Goal: Obtain resource: Obtain resource

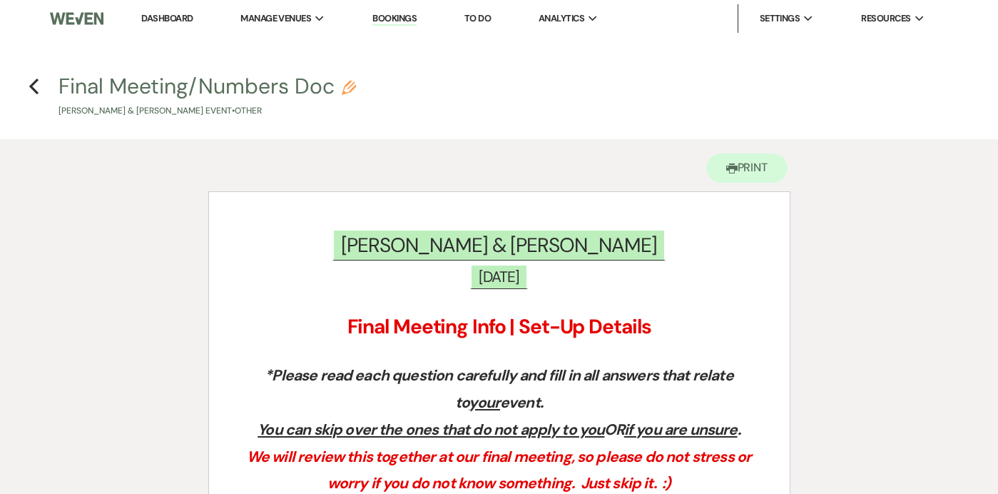
click at [40, 88] on h4 "Previous Final Meeting/Numbers Doc Pencil [PERSON_NAME] & [PERSON_NAME] Event •…" at bounding box center [499, 94] width 998 height 46
click at [29, 84] on icon "Previous" at bounding box center [34, 86] width 11 height 17
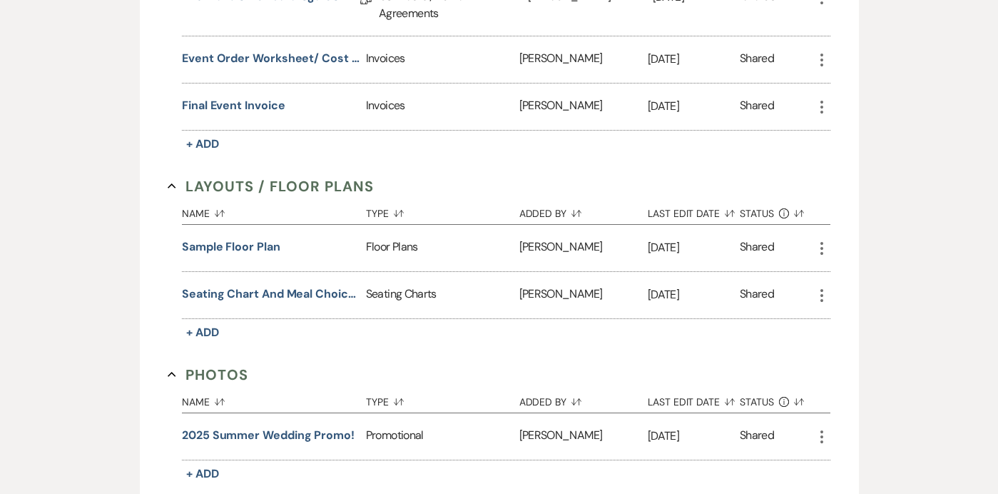
scroll to position [485, 0]
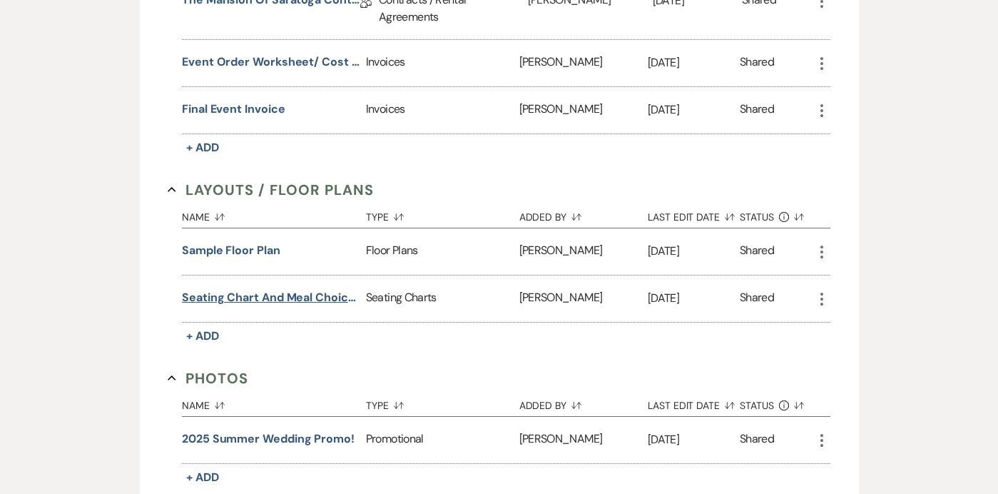
click at [228, 294] on button "Seating Chart and Meal Choices" at bounding box center [271, 297] width 178 height 17
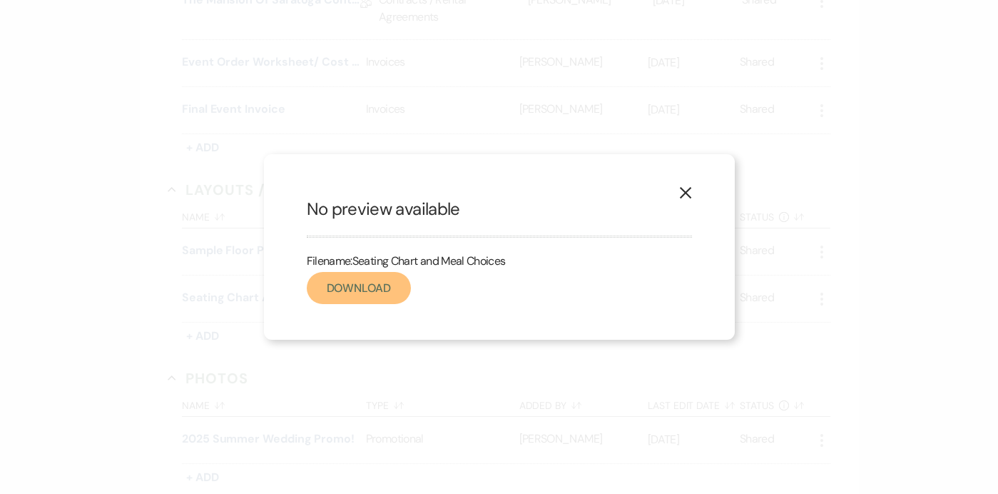
click at [319, 290] on link "Download" at bounding box center [359, 288] width 104 height 32
click at [679, 193] on icon "X" at bounding box center [685, 192] width 13 height 13
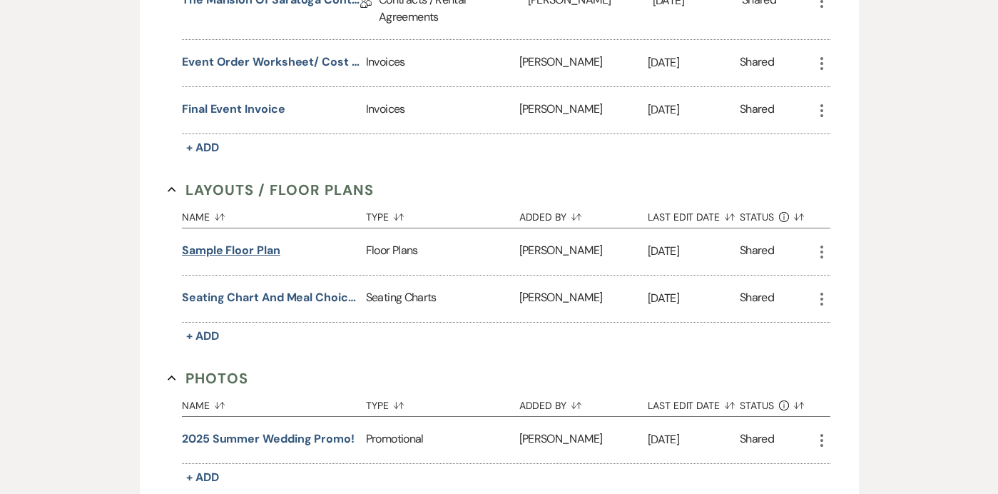
click at [270, 253] on button "Sample Floor Plan" at bounding box center [231, 250] width 98 height 17
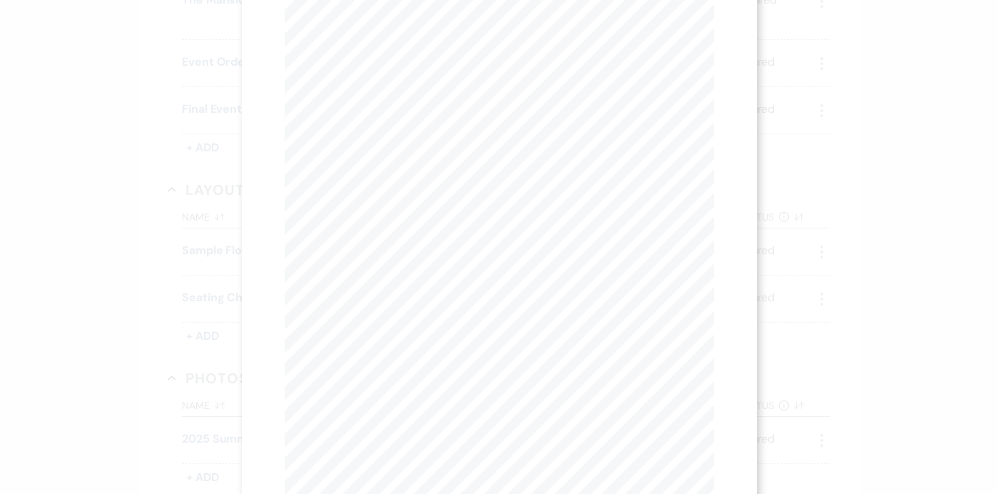
scroll to position [99, 0]
click at [199, 225] on div "X Previous Previous Next Next Page 1 of 1 - Zoom + Download Sweetheart 1 2 3 4 …" at bounding box center [499, 247] width 998 height 494
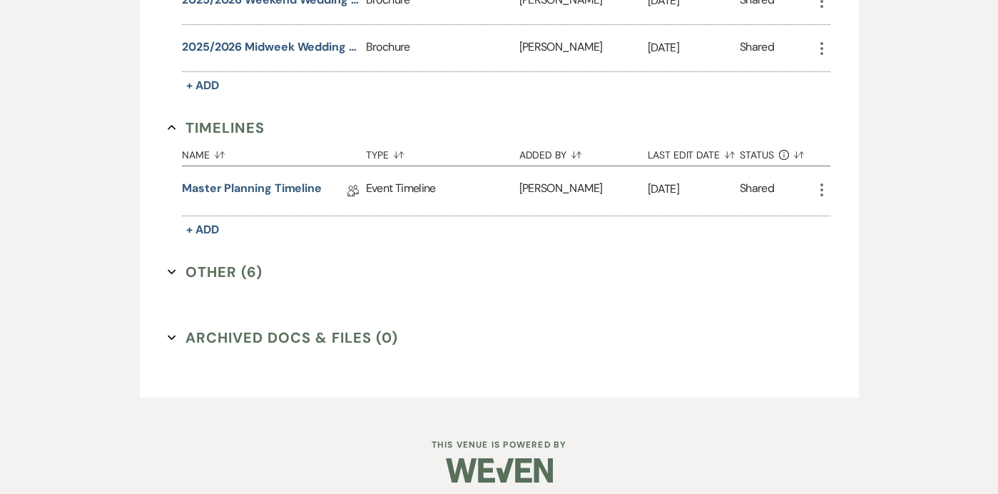
scroll to position [1216, 0]
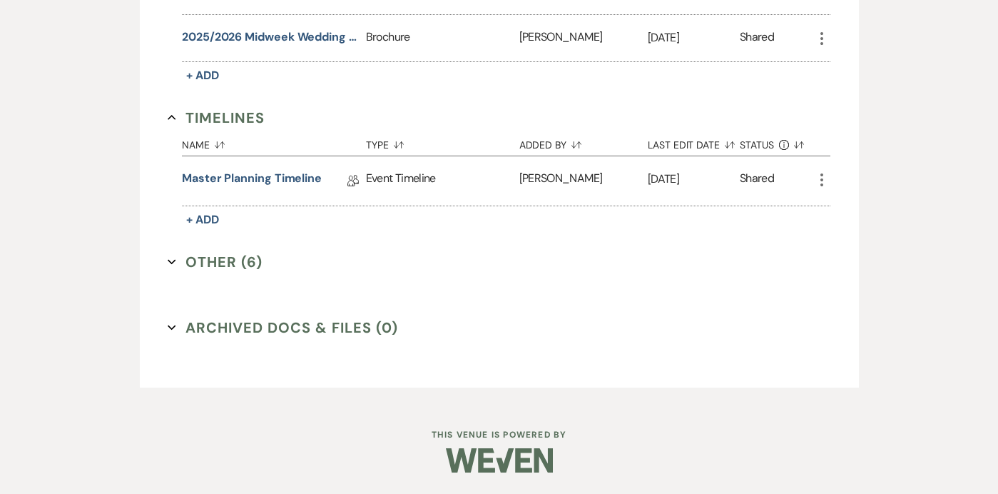
click at [168, 258] on icon "Expand" at bounding box center [172, 262] width 9 height 9
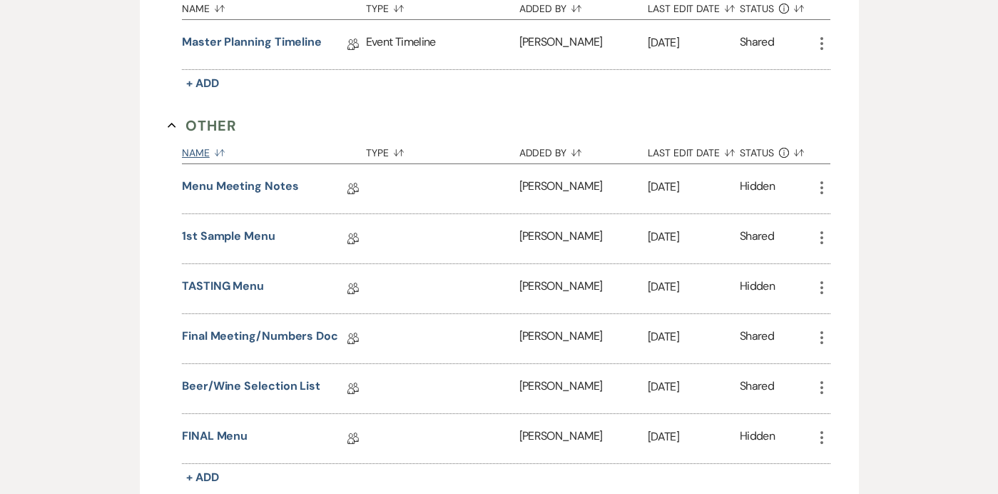
scroll to position [1383, 0]
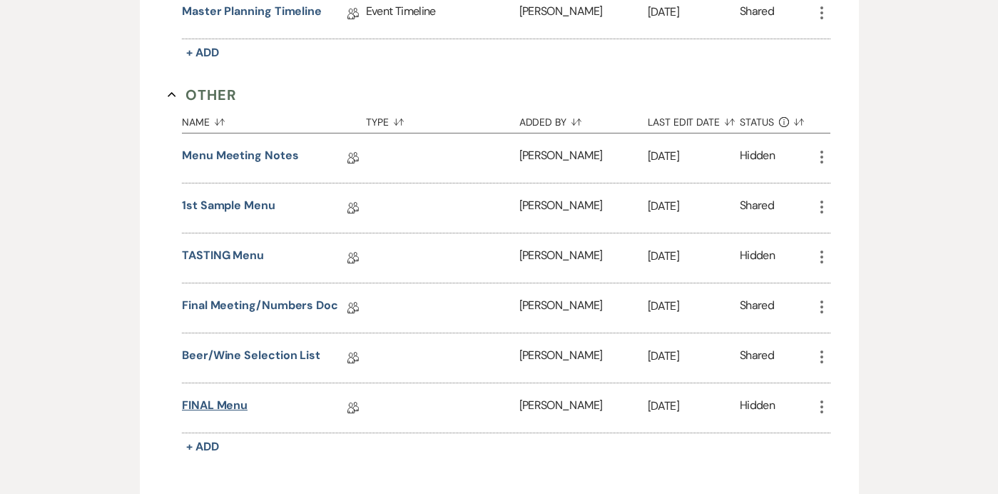
click at [224, 404] on link "FINAL Menu" at bounding box center [215, 408] width 66 height 22
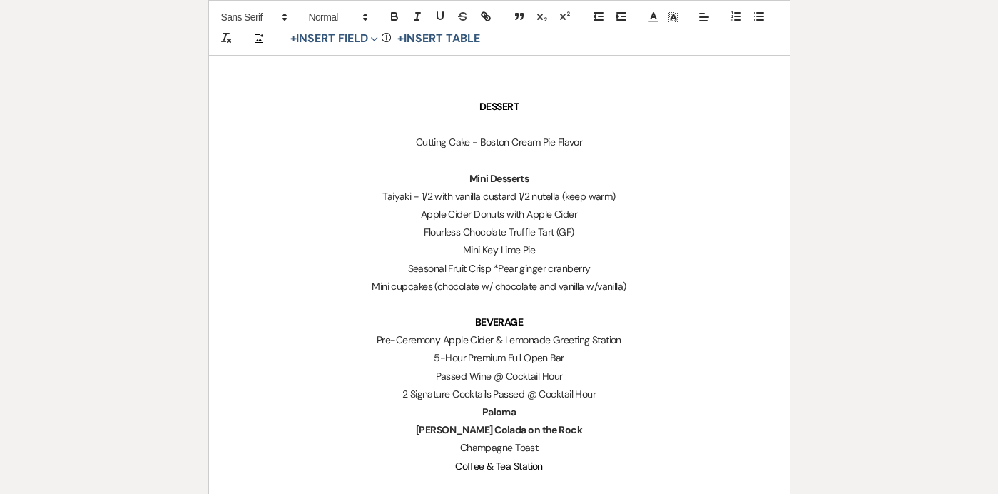
scroll to position [1340, 0]
click at [599, 229] on p "Flourless Chocolate Truffle Tart (GF)" at bounding box center [499, 232] width 512 height 18
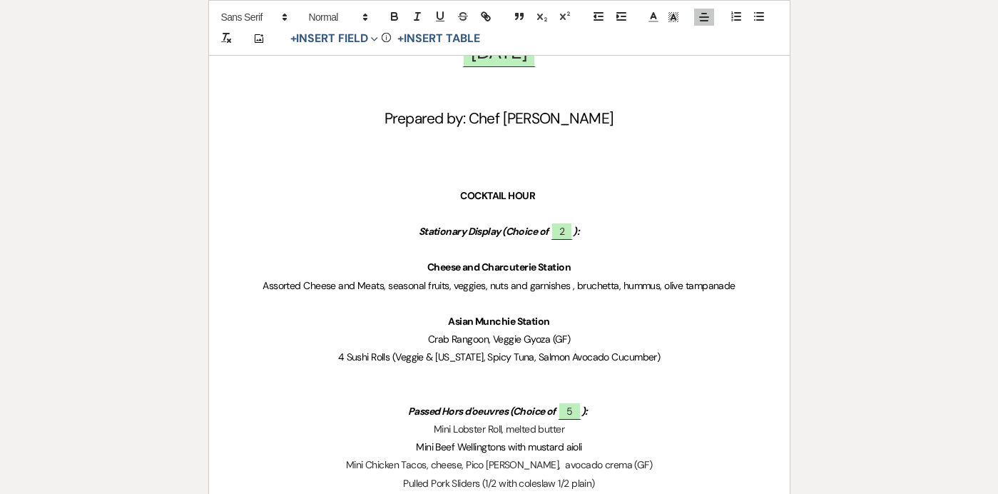
scroll to position [0, 0]
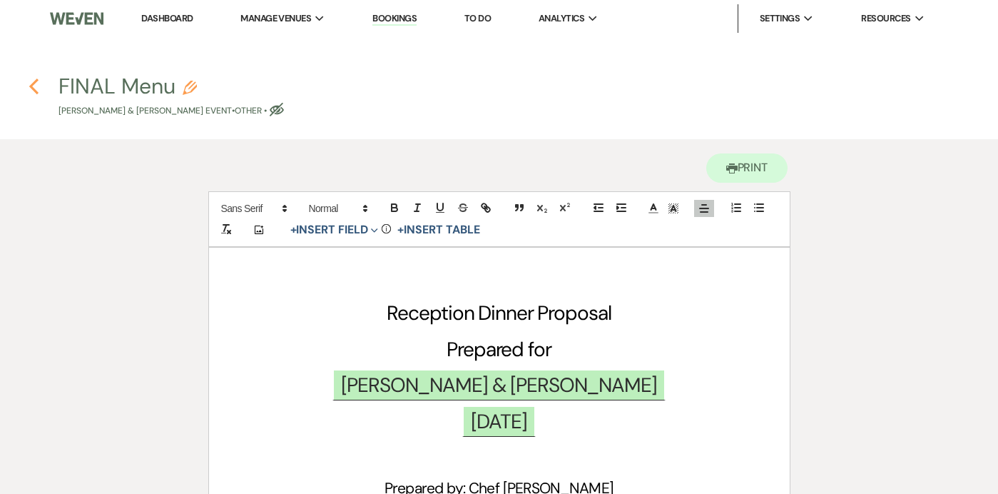
click at [32, 89] on use "button" at bounding box center [33, 86] width 9 height 16
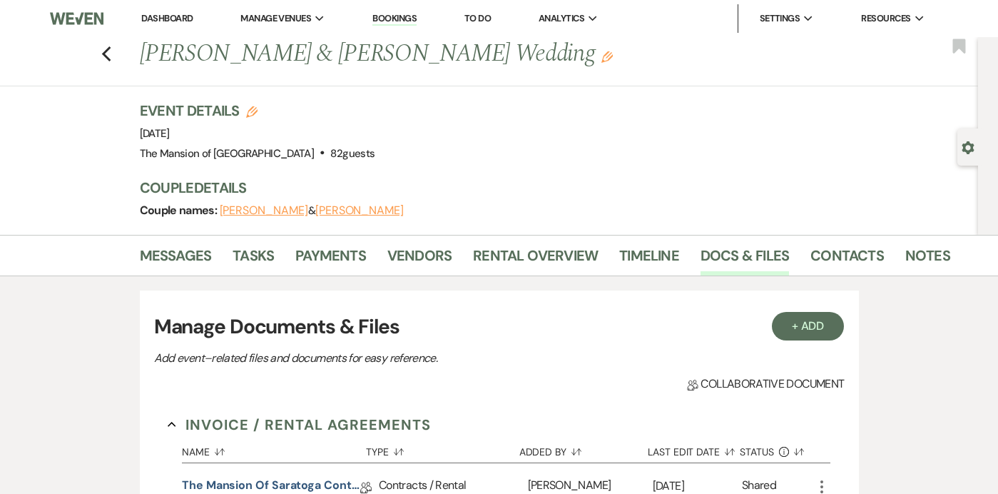
scroll to position [1216, 0]
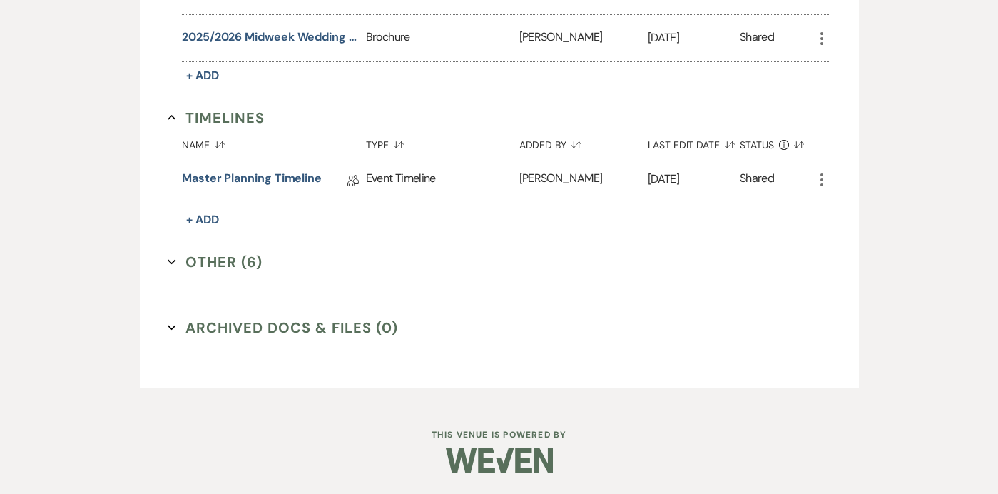
click at [170, 258] on icon "Expand" at bounding box center [172, 262] width 9 height 9
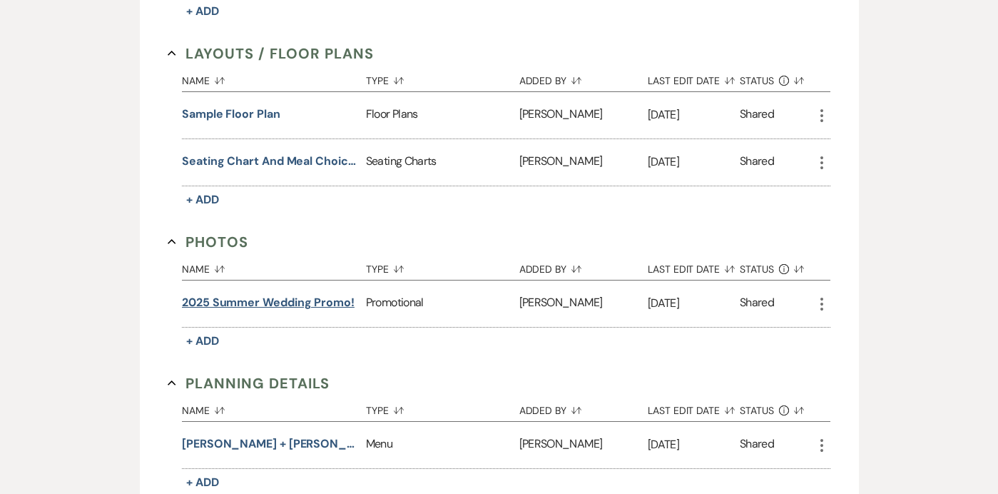
scroll to position [619, 0]
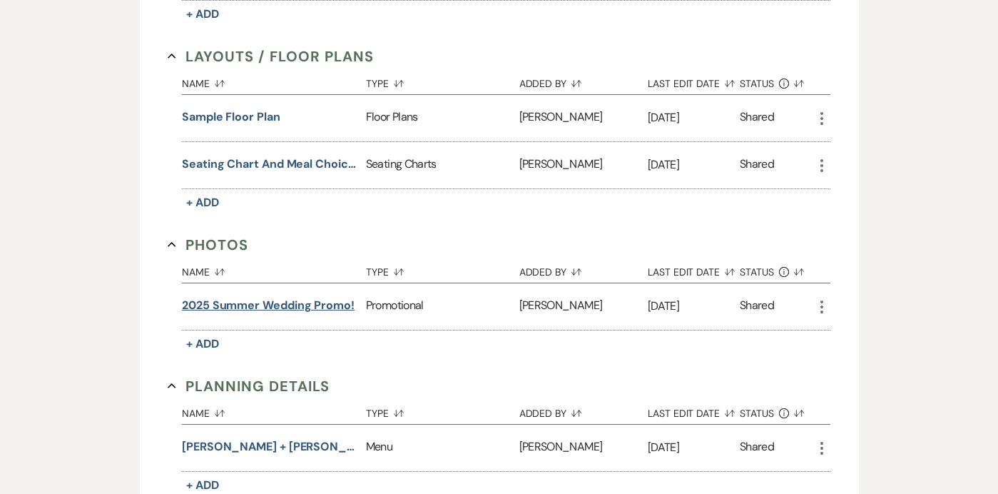
click at [259, 118] on button "Sample Floor Plan" at bounding box center [231, 116] width 98 height 17
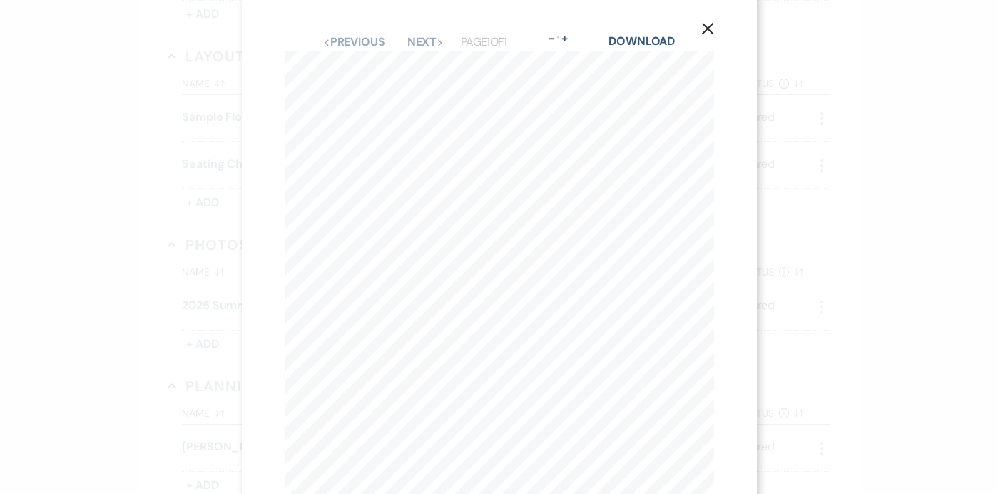
scroll to position [0, 0]
click at [710, 28] on button "X" at bounding box center [707, 38] width 21 height 25
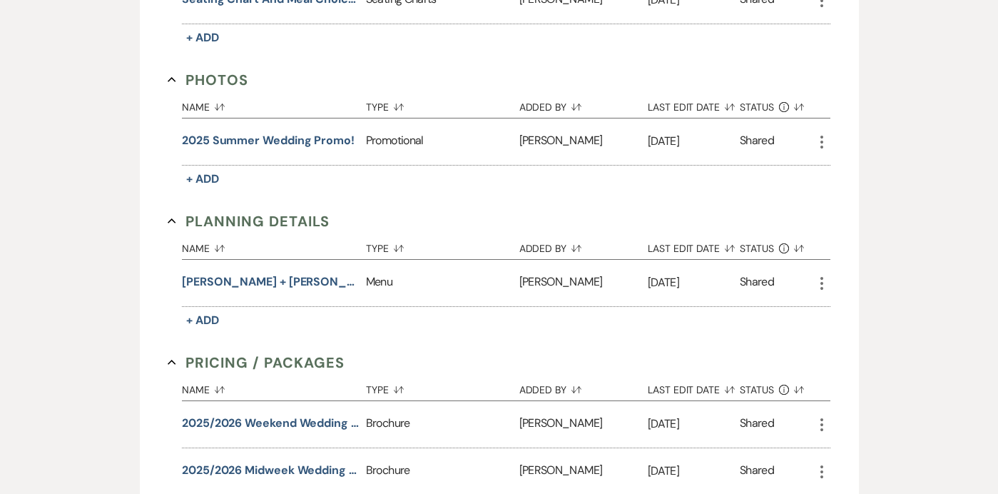
scroll to position [823, 0]
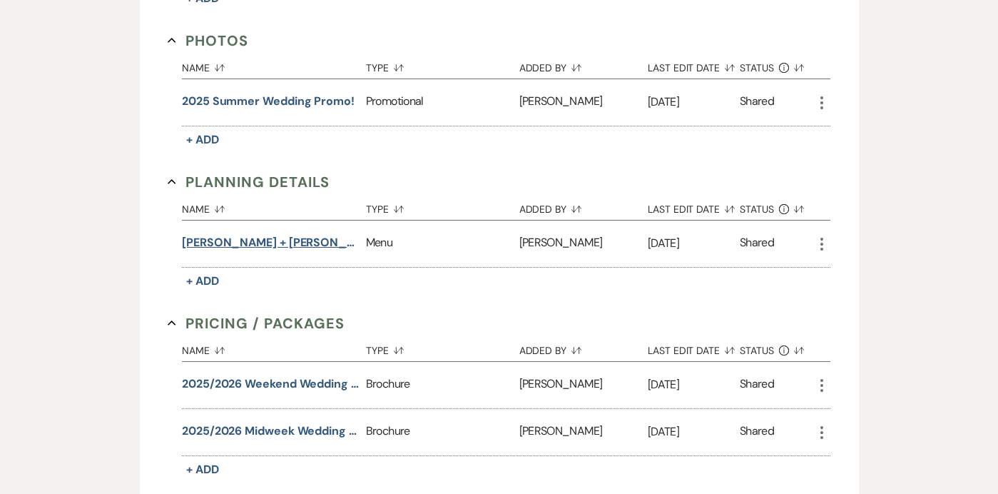
click at [245, 245] on button "Jake + Kayla Menu" at bounding box center [271, 242] width 178 height 17
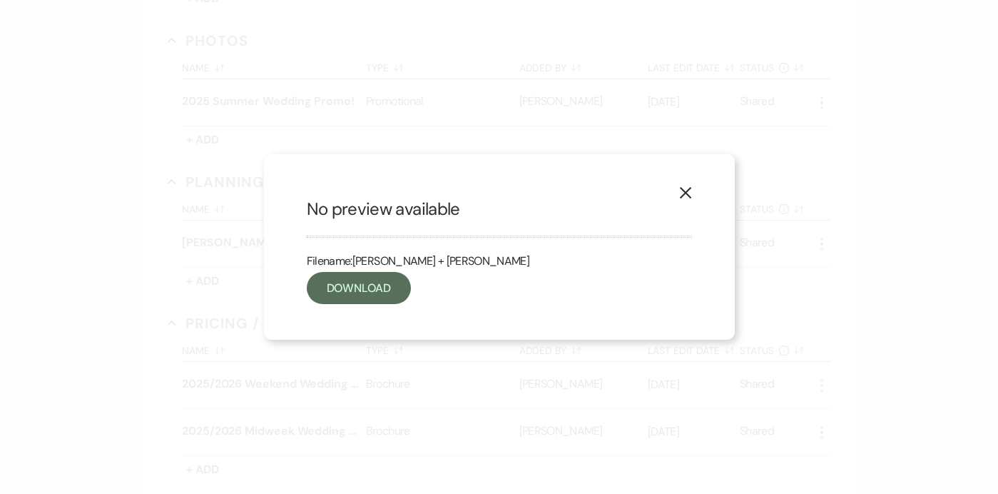
click at [688, 186] on icon "X" at bounding box center [685, 192] width 13 height 13
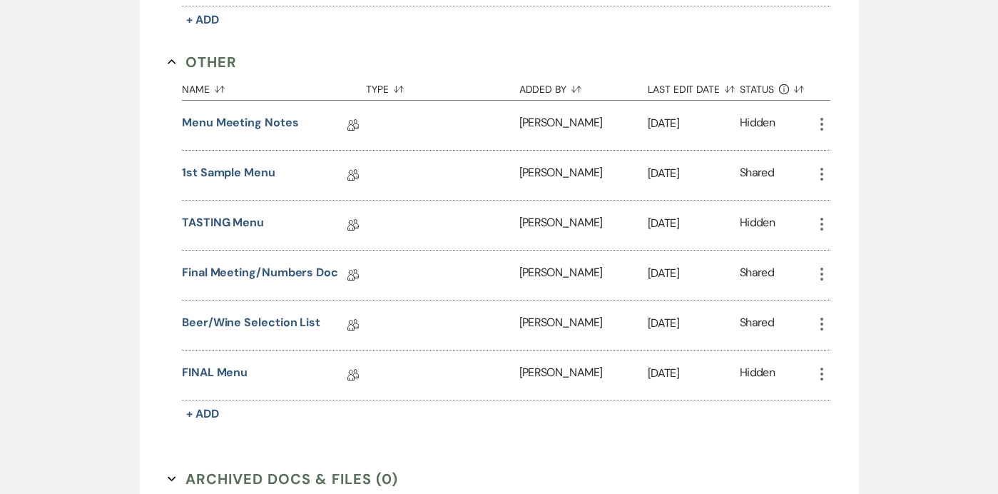
scroll to position [1334, 0]
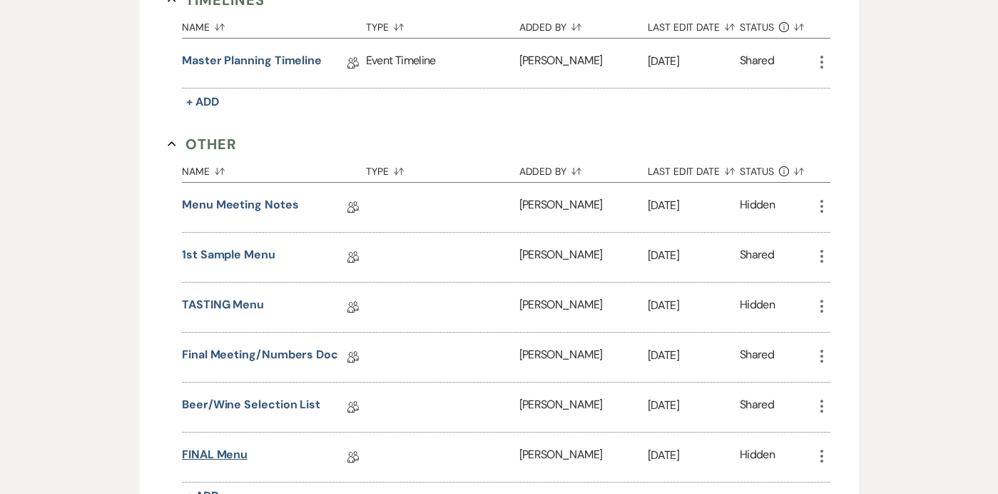
click at [215, 459] on link "FINAL Menu" at bounding box center [215, 457] width 66 height 22
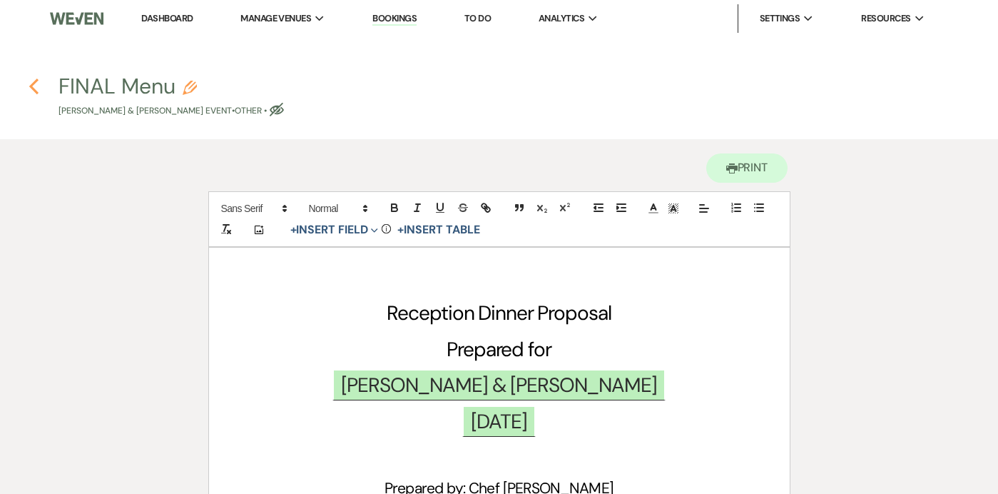
click at [32, 85] on use "button" at bounding box center [33, 86] width 9 height 16
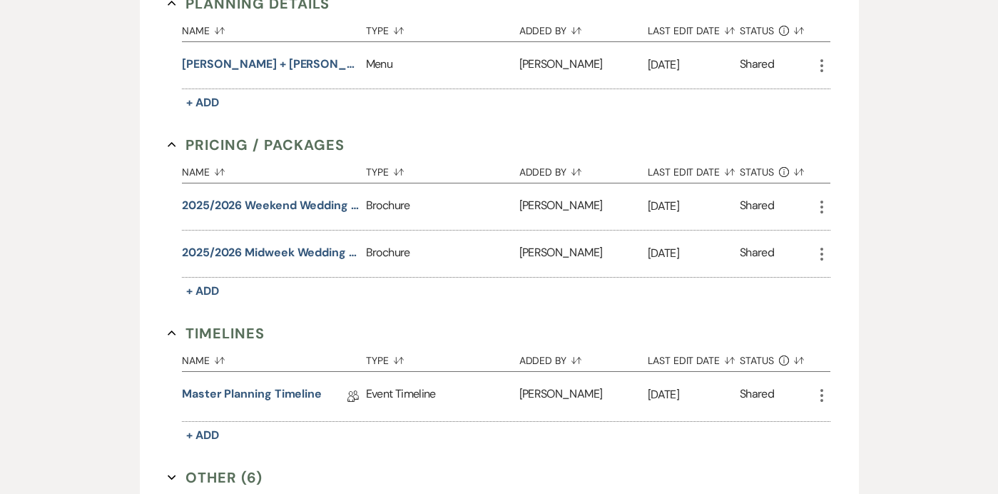
scroll to position [1034, 0]
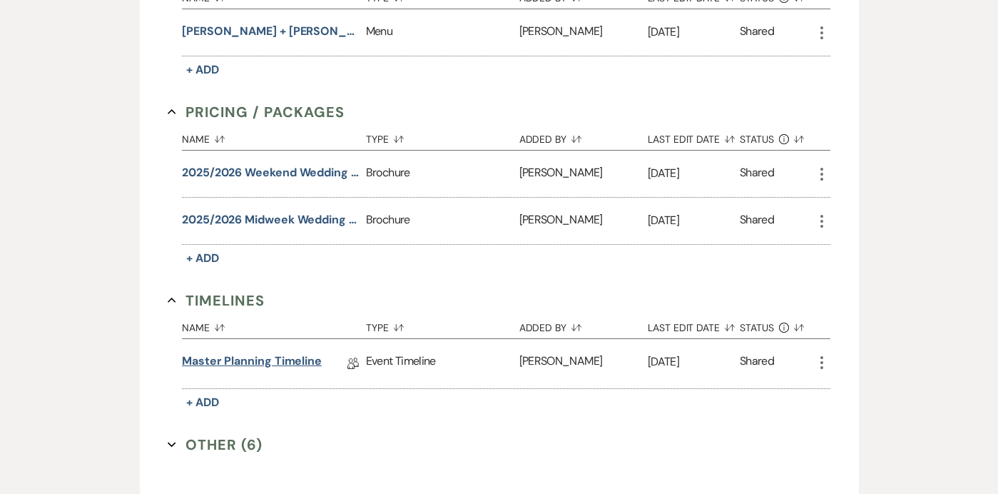
click at [250, 363] on link "Master Planning Timeline" at bounding box center [252, 363] width 140 height 22
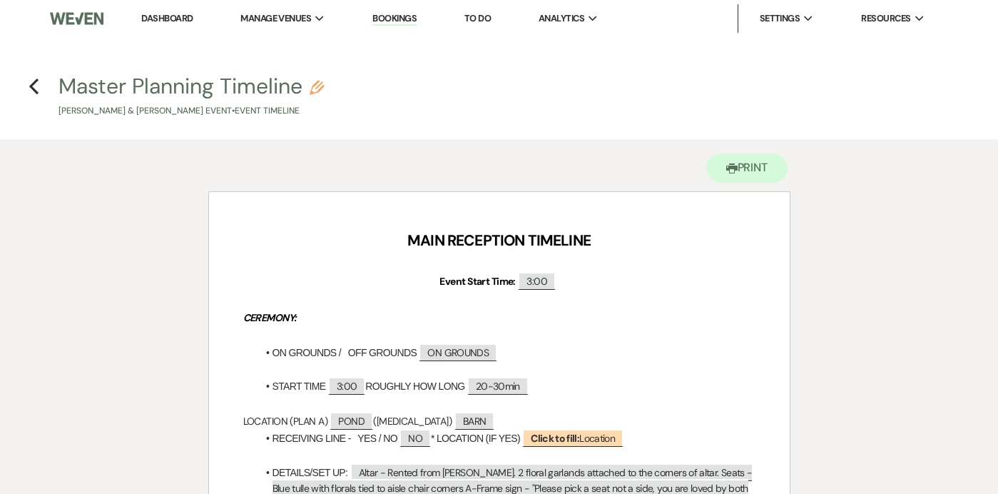
click at [39, 83] on h4 "Previous Master Planning Timeline Pencil Kayla Schermerhorn & Jake Ricker's Eve…" at bounding box center [499, 94] width 998 height 46
click at [36, 83] on icon "Previous" at bounding box center [34, 86] width 11 height 17
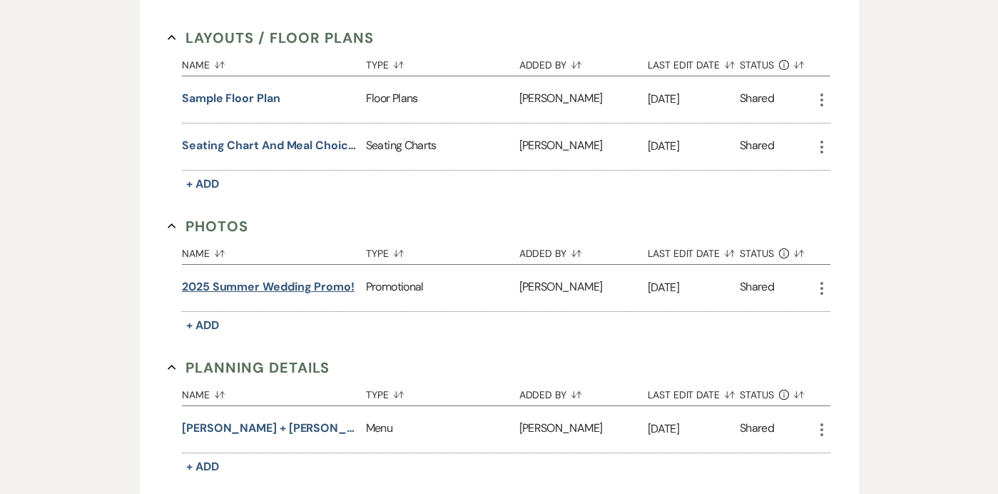
scroll to position [632, 0]
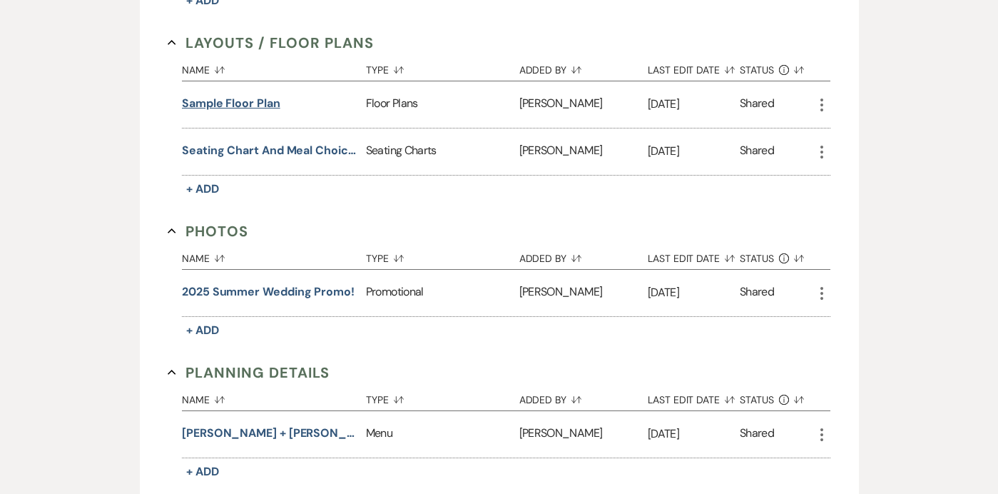
click at [219, 105] on button "Sample Floor Plan" at bounding box center [231, 103] width 98 height 17
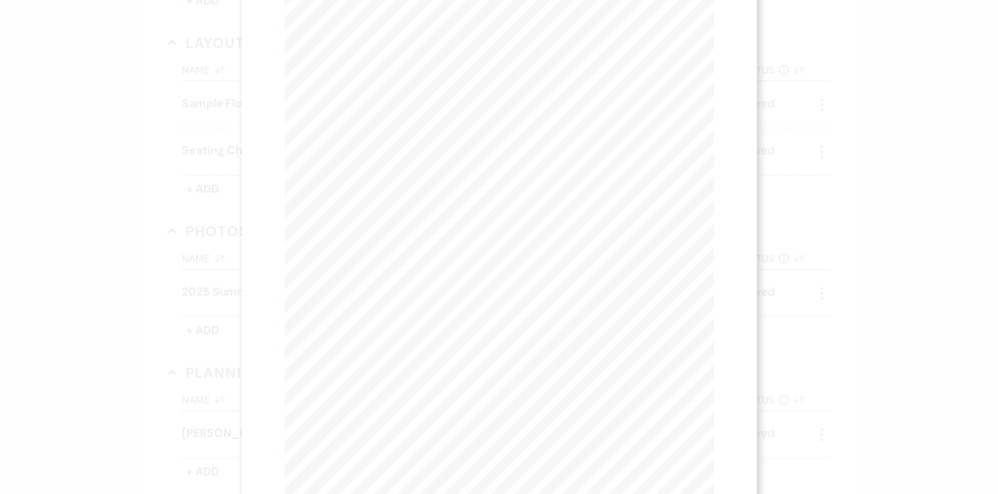
scroll to position [86, 0]
click at [855, 183] on div "X Previous Previous Next Next Page 1 of 1 - Zoom + Download Sweetheart 1 2 3 4 …" at bounding box center [499, 247] width 998 height 494
